Goal: Task Accomplishment & Management: Use online tool/utility

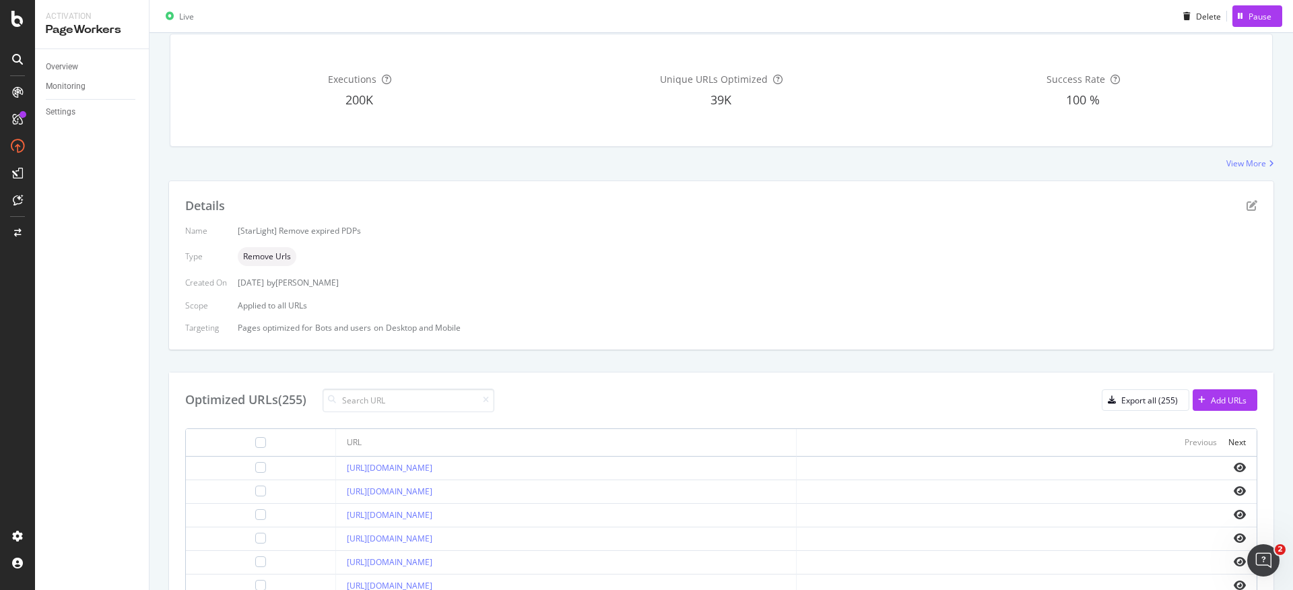
scroll to position [157, 0]
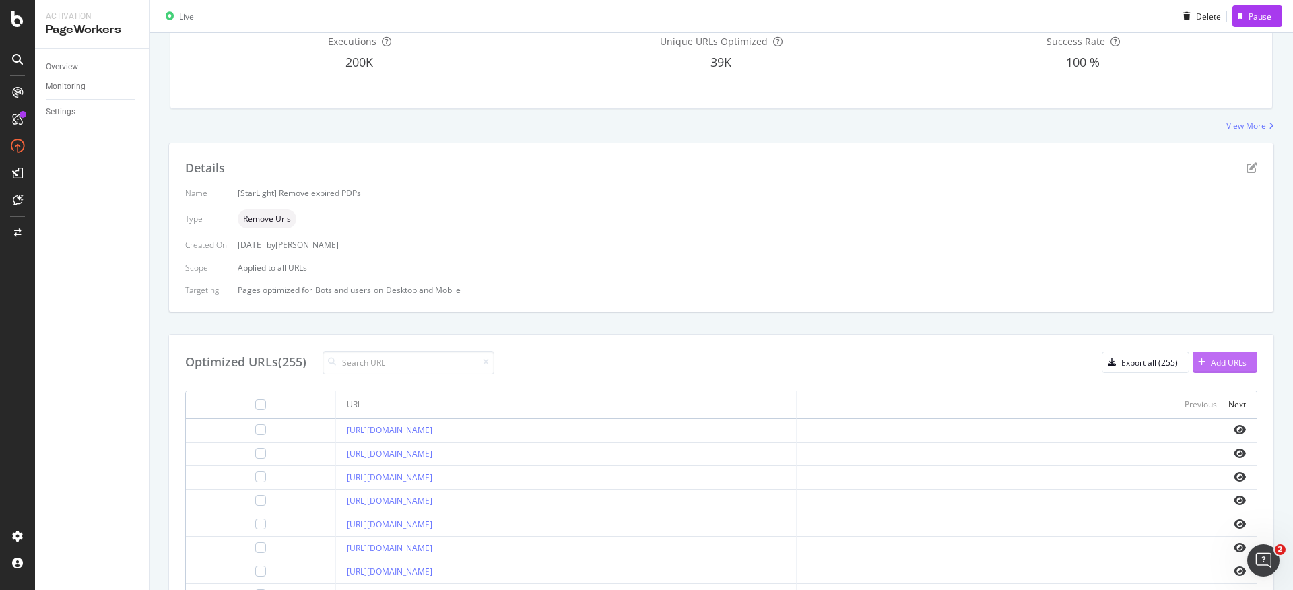
click at [1211, 359] on div "Add URLs" at bounding box center [1229, 362] width 36 height 11
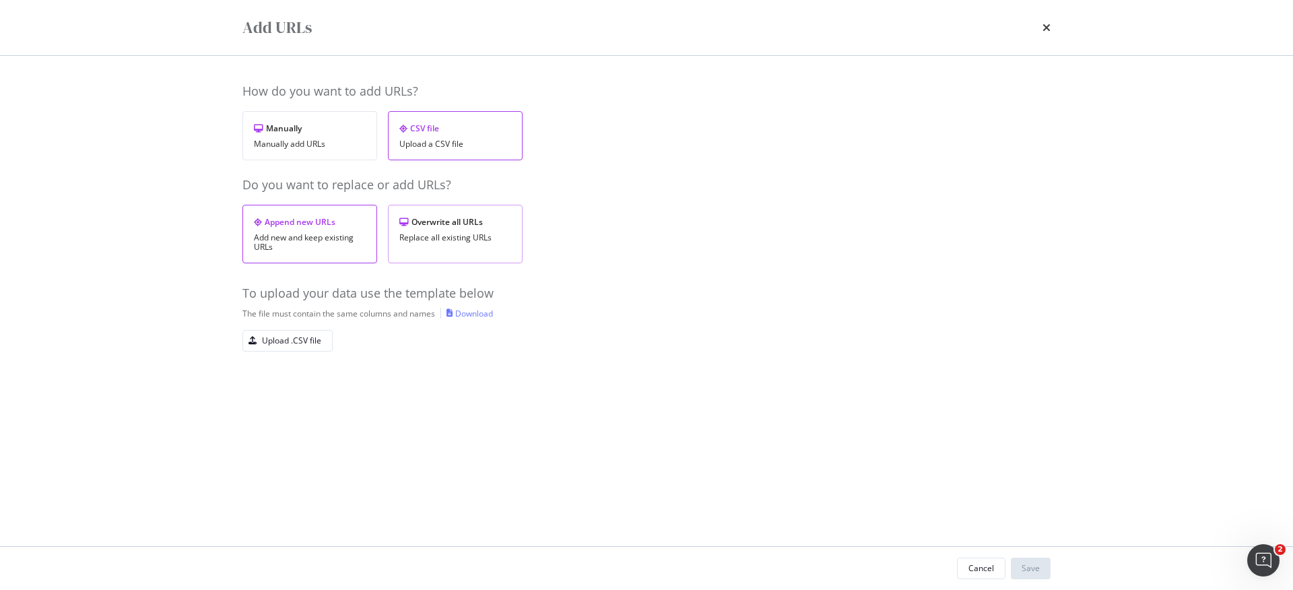
click at [481, 234] on div "Replace all existing URLs" at bounding box center [455, 237] width 112 height 9
click at [467, 316] on div "Download" at bounding box center [474, 313] width 38 height 11
click at [312, 342] on div "Upload .CSV file" at bounding box center [291, 340] width 59 height 11
click at [1037, 558] on button "Save" at bounding box center [1031, 569] width 40 height 22
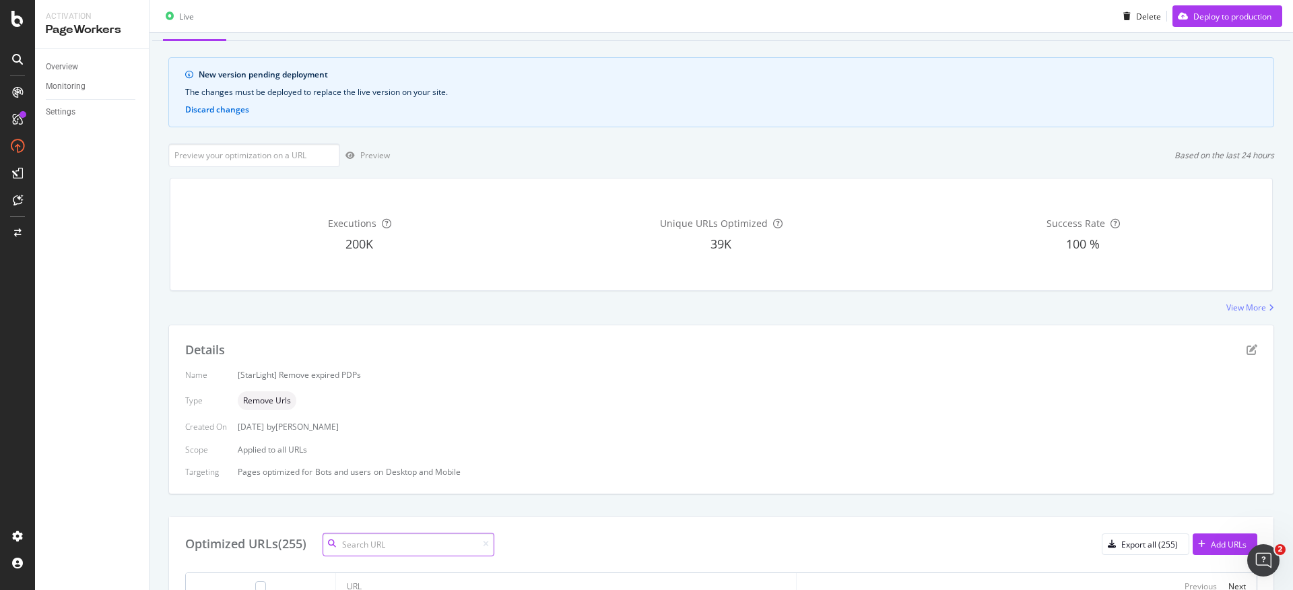
scroll to position [0, 0]
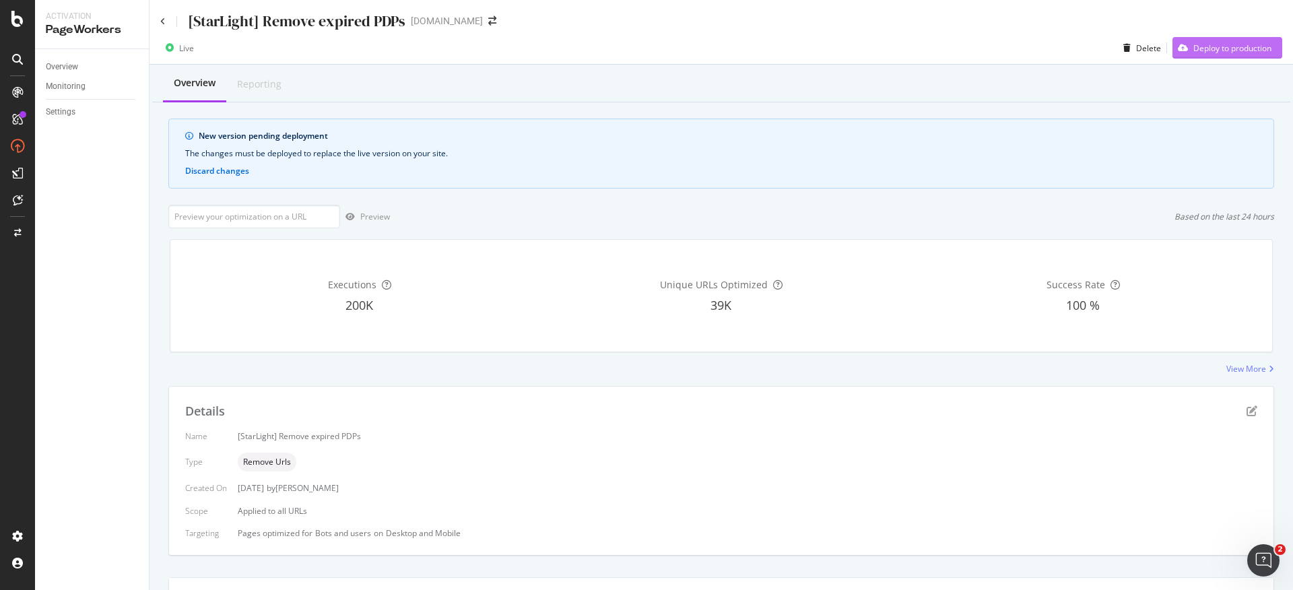
click at [1212, 37] on button "Deploy to production" at bounding box center [1227, 48] width 110 height 22
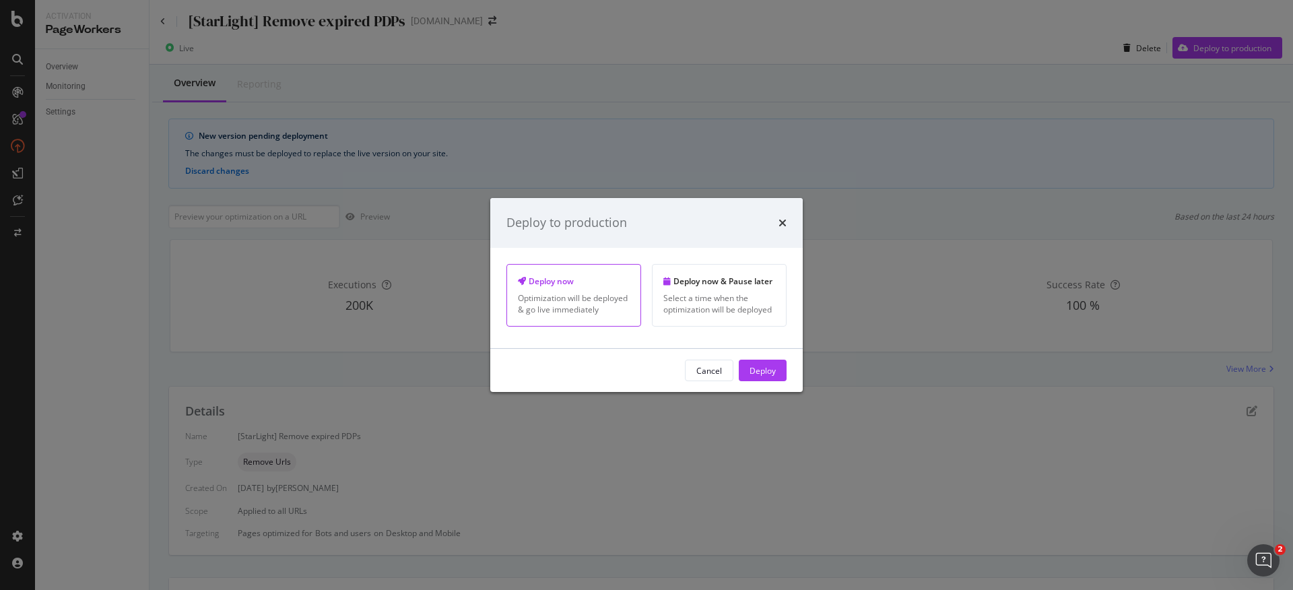
click at [760, 366] on div "Deploy" at bounding box center [762, 369] width 26 height 11
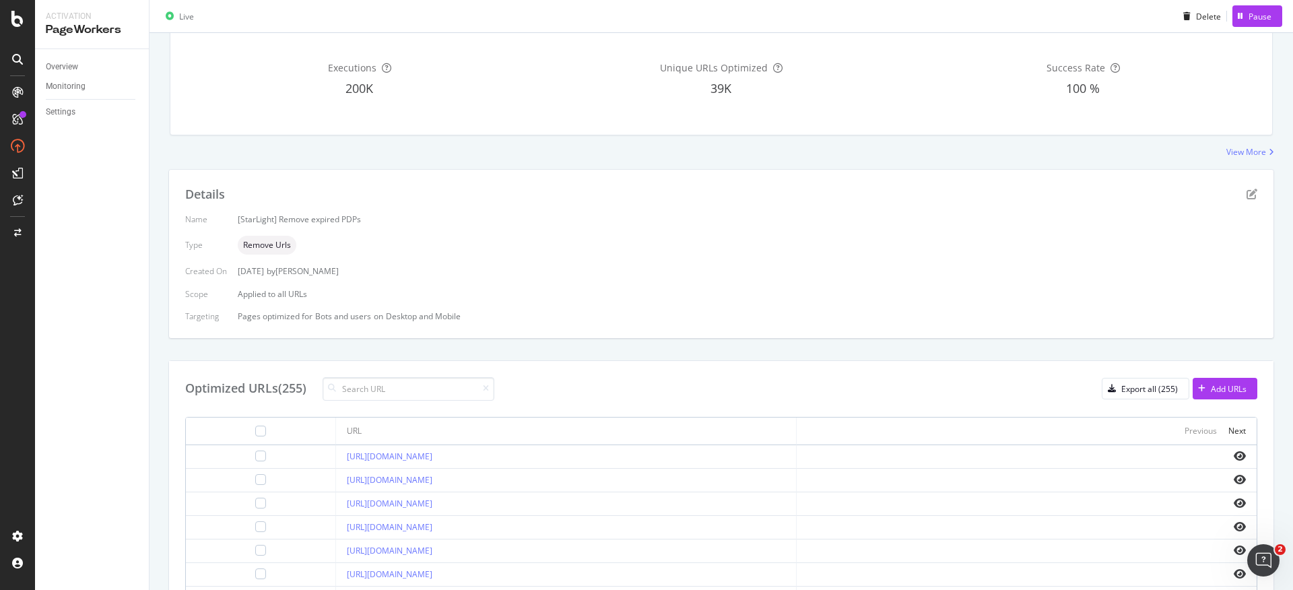
scroll to position [75, 0]
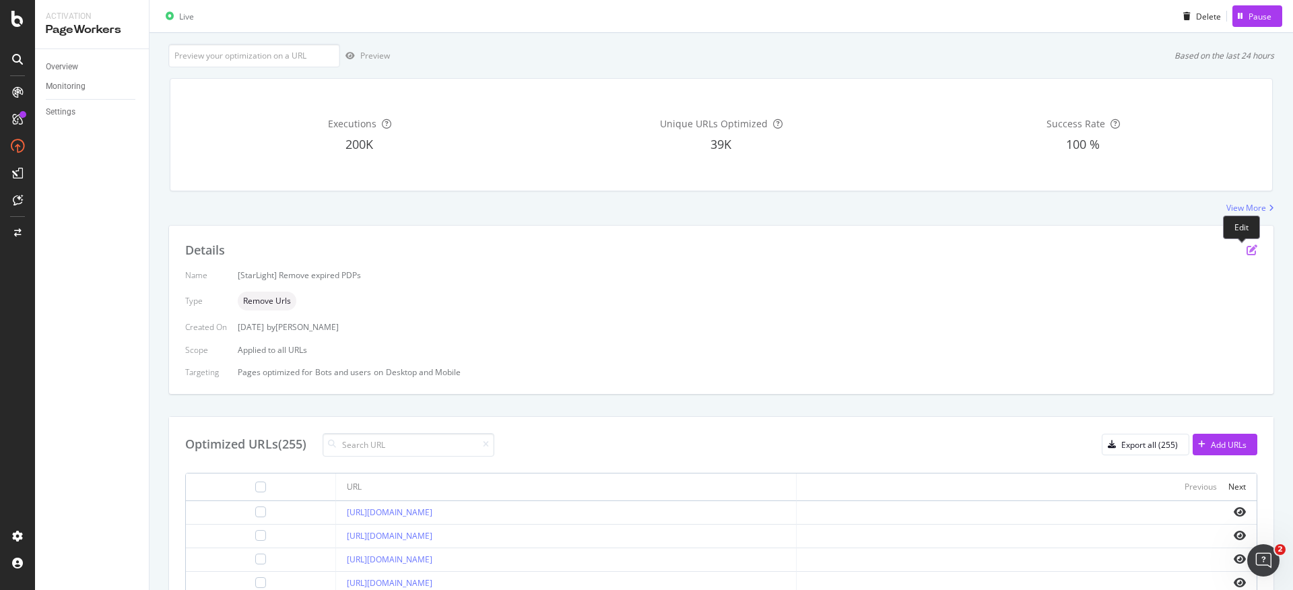
click at [1246, 249] on icon "pen-to-square" at bounding box center [1251, 249] width 11 height 11
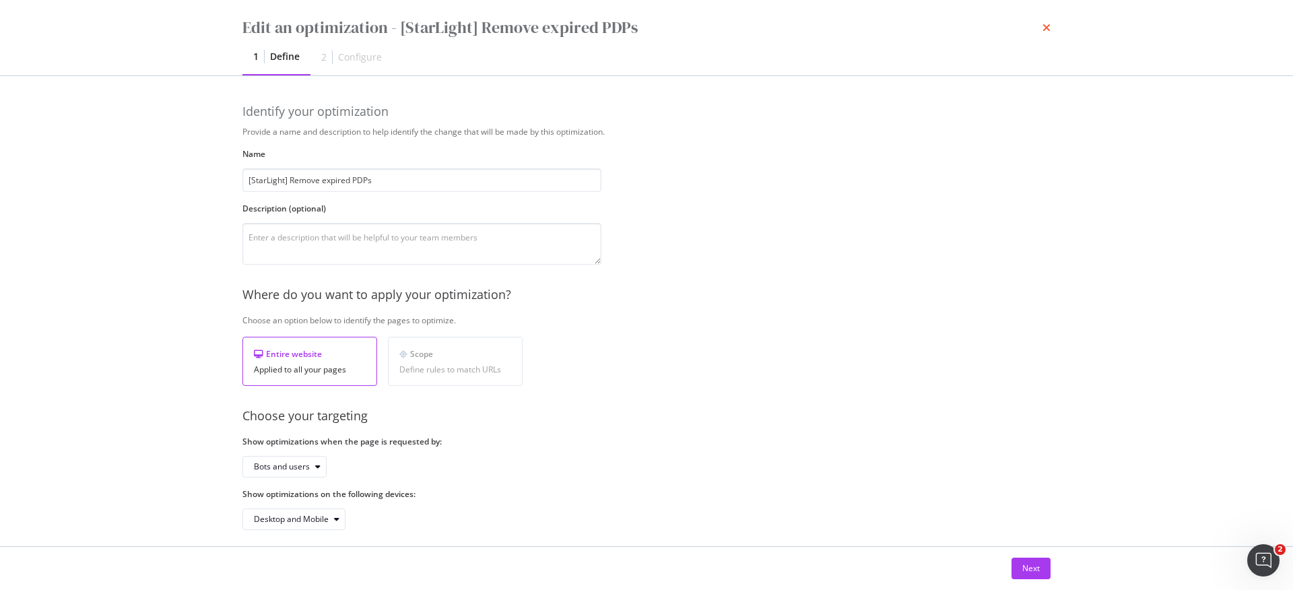
click at [1044, 24] on icon "times" at bounding box center [1046, 27] width 8 height 11
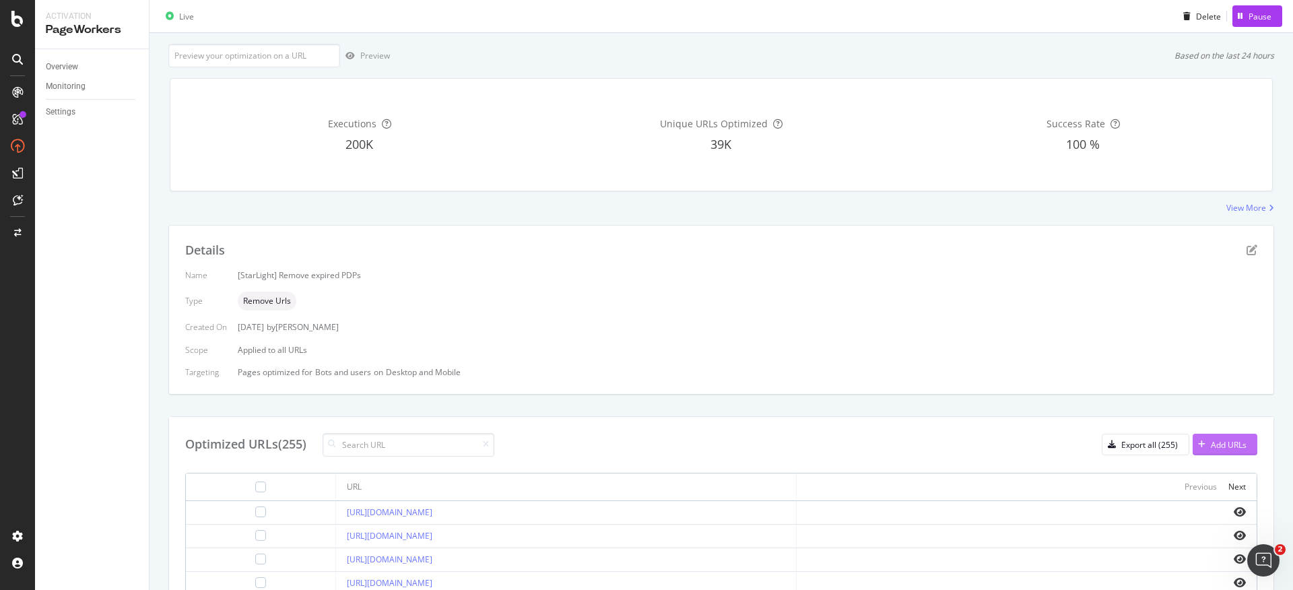
click at [1214, 443] on div "Add URLs" at bounding box center [1229, 444] width 36 height 11
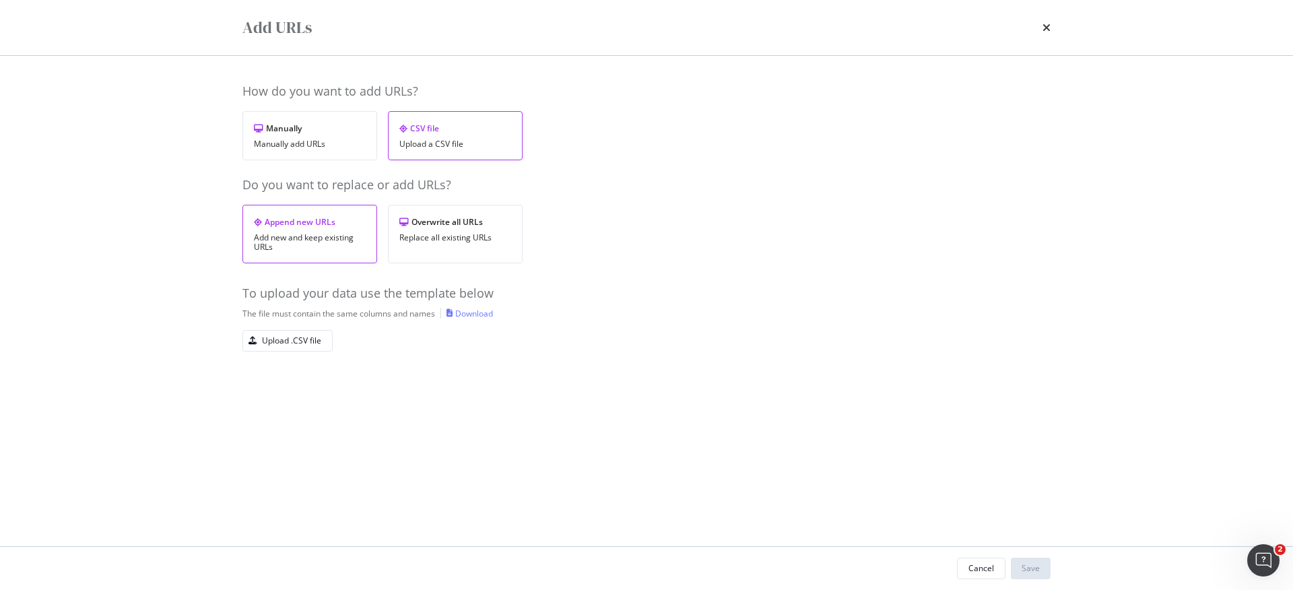
click at [1038, 24] on div "Add URLs" at bounding box center [646, 27] width 808 height 23
click at [1041, 28] on div "Add URLs" at bounding box center [646, 27] width 808 height 23
click at [1044, 30] on icon "times" at bounding box center [1046, 27] width 8 height 11
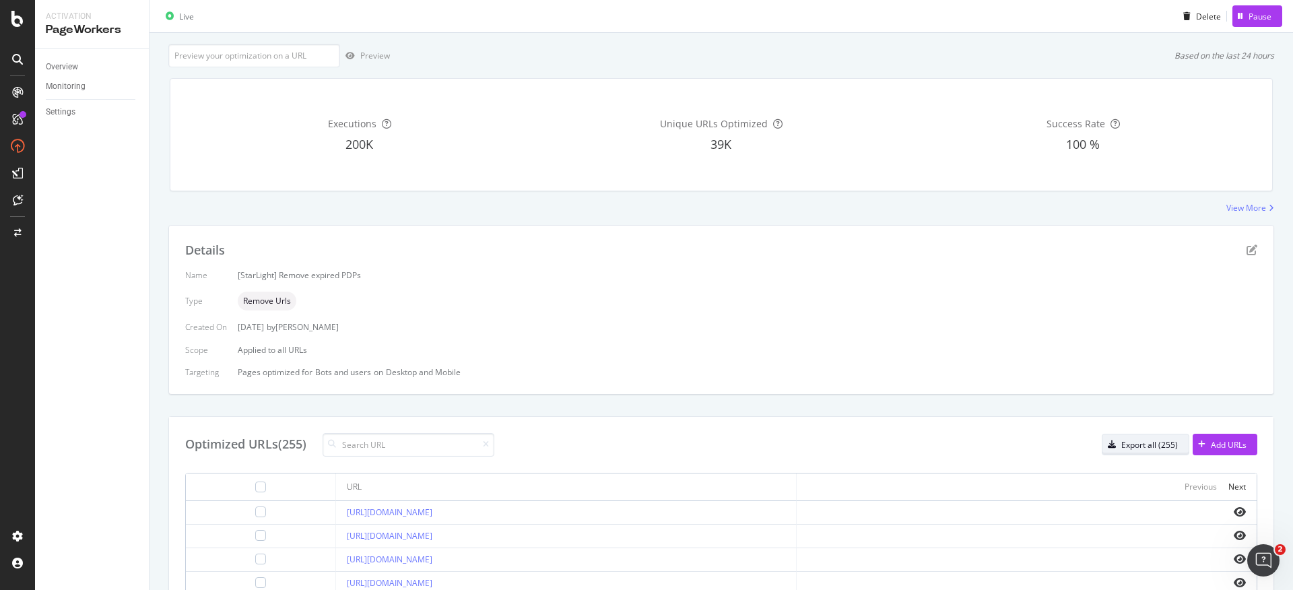
click at [1136, 444] on div "Export all (255)" at bounding box center [1149, 444] width 57 height 11
